Goal: Find specific page/section: Find specific page/section

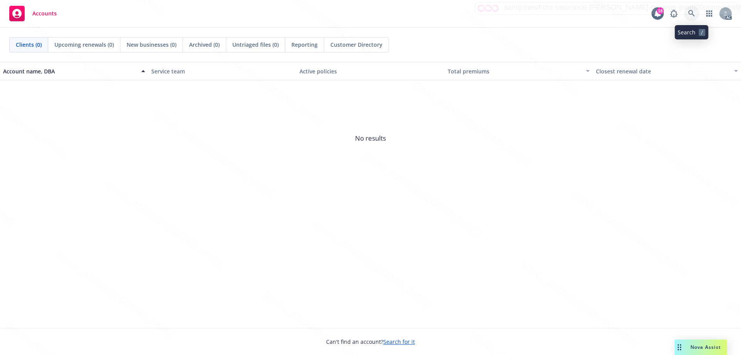
click at [689, 9] on link at bounding box center [691, 13] width 15 height 15
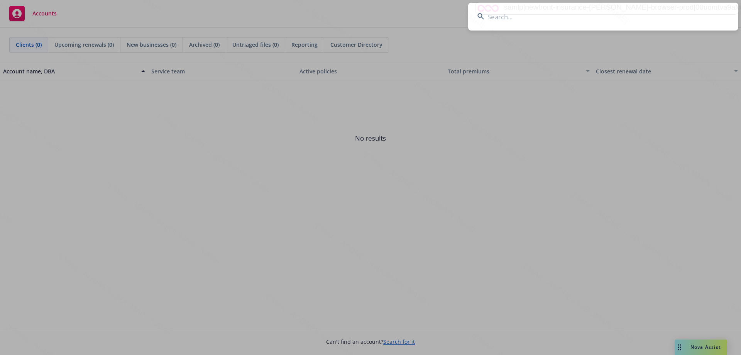
type input "PUP2175990"
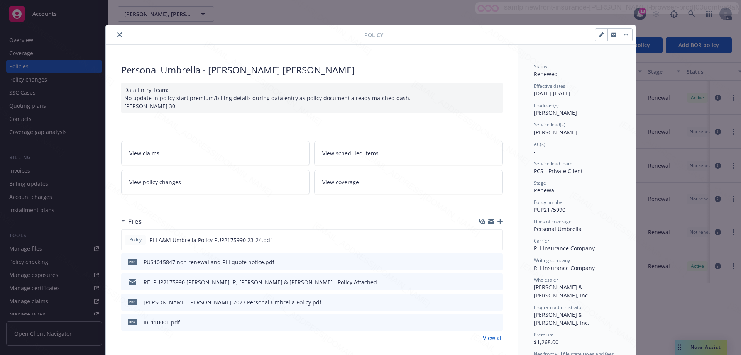
click at [118, 32] on button "close" at bounding box center [119, 34] width 9 height 9
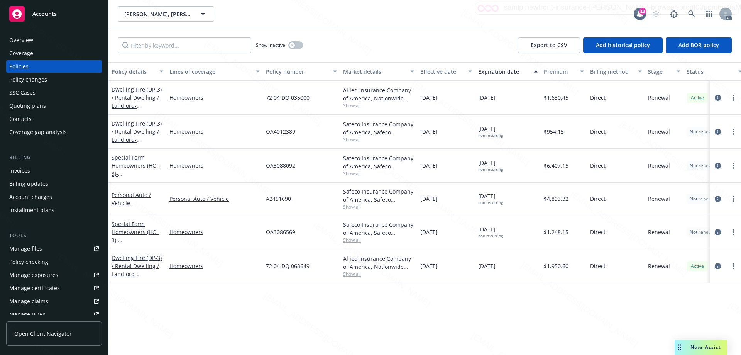
click at [396, 38] on div "Show inactive Export to CSV Add historical policy Add BOR policy" at bounding box center [424, 45] width 632 height 34
